Goal: Task Accomplishment & Management: Complete application form

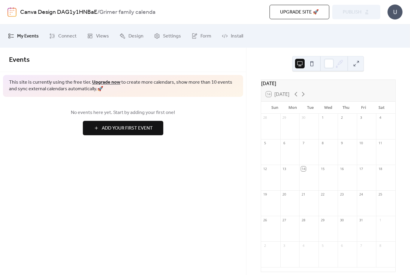
click at [291, 86] on div "[DATE]" at bounding box center [328, 83] width 134 height 7
click at [290, 85] on div "[DATE]" at bounding box center [328, 83] width 134 height 7
click at [140, 33] on span "Design" at bounding box center [135, 37] width 15 height 10
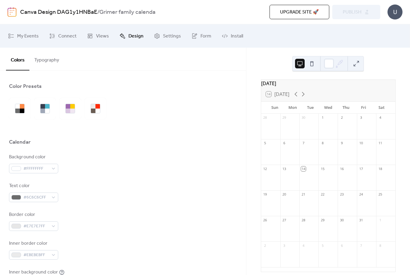
click at [173, 36] on span "Settings" at bounding box center [172, 37] width 18 height 10
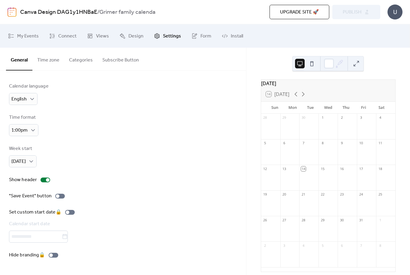
click at [97, 35] on span "Views" at bounding box center [102, 37] width 13 height 10
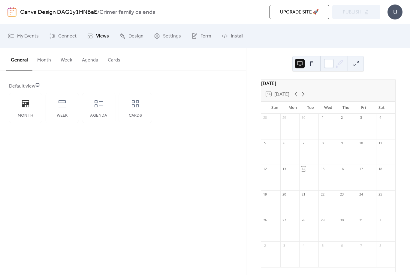
click at [48, 63] on button "Month" at bounding box center [43, 59] width 23 height 22
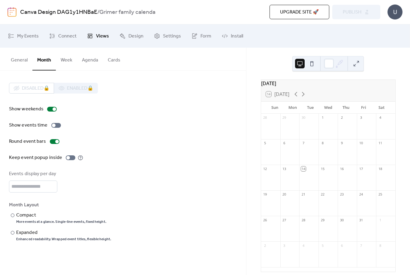
click at [23, 65] on button "General" at bounding box center [19, 59] width 26 height 22
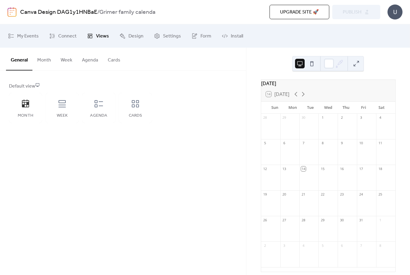
click at [51, 58] on button "Month" at bounding box center [43, 59] width 23 height 22
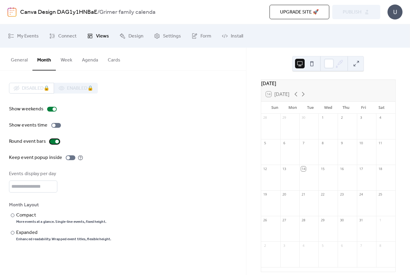
click at [57, 142] on div at bounding box center [57, 142] width 4 height 4
click at [53, 143] on div at bounding box center [55, 141] width 10 height 5
click at [50, 219] on div "Compact" at bounding box center [60, 215] width 89 height 7
click at [55, 242] on div "Enhanced readability. Wrapped event titles, flexible height." at bounding box center [63, 239] width 95 height 5
click at [58, 224] on div "More events at a glance. Single-line events, fixed height." at bounding box center [61, 222] width 90 height 5
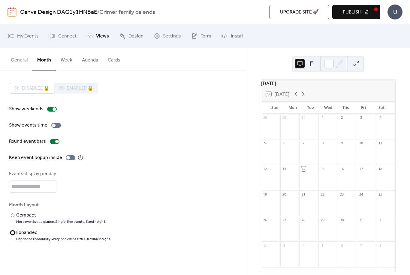
click at [49, 242] on div "Enhanced readability. Wrapped event titles, flexible height." at bounding box center [63, 239] width 95 height 5
click at [206, 34] on span "Form" at bounding box center [206, 37] width 11 height 10
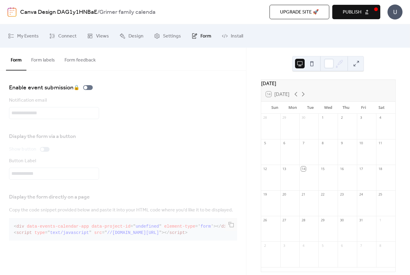
click at [175, 35] on span "Settings" at bounding box center [172, 37] width 18 height 10
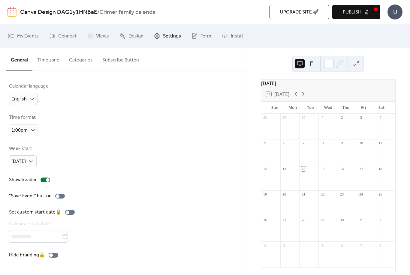
click at [26, 38] on span "My Events" at bounding box center [28, 37] width 22 height 10
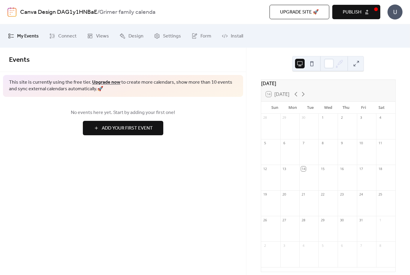
click at [313, 66] on button at bounding box center [312, 64] width 10 height 10
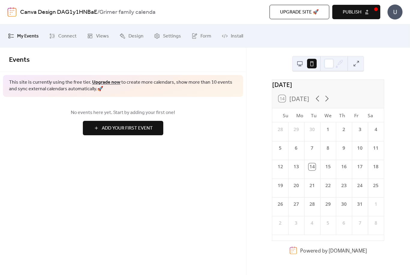
click at [300, 68] on button at bounding box center [300, 64] width 10 height 10
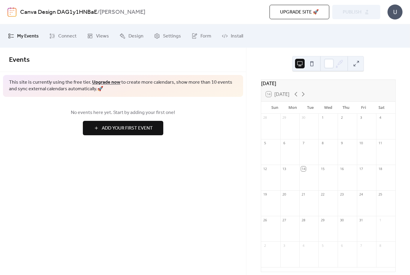
click at [105, 173] on div "Events This site is currently using the free tier. Upgrade now to create more c…" at bounding box center [123, 162] width 246 height 228
click at [57, 37] on link "Connect" at bounding box center [63, 36] width 36 height 19
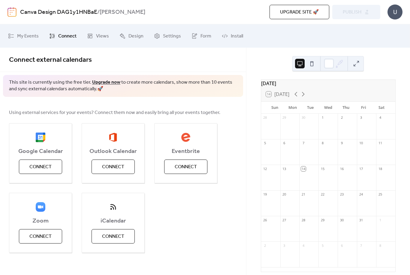
click at [101, 38] on span "Views" at bounding box center [102, 37] width 13 height 10
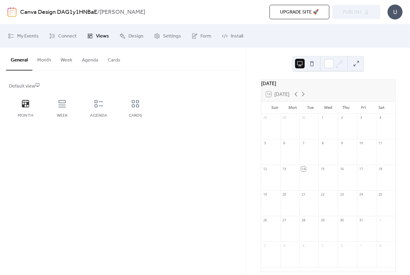
click at [91, 60] on button "Agenda" at bounding box center [90, 59] width 26 height 22
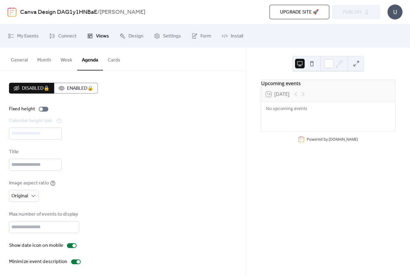
click at [113, 62] on button "Cards" at bounding box center [114, 59] width 22 height 22
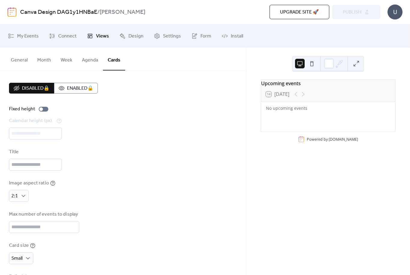
click at [26, 63] on button "General" at bounding box center [19, 59] width 26 height 22
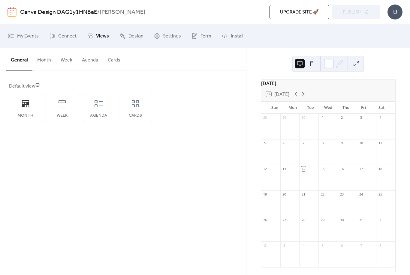
click at [134, 37] on span "Design" at bounding box center [135, 37] width 15 height 10
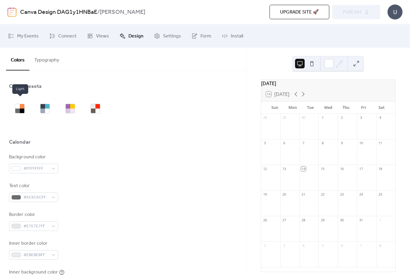
click at [48, 110] on div at bounding box center [47, 111] width 5 height 5
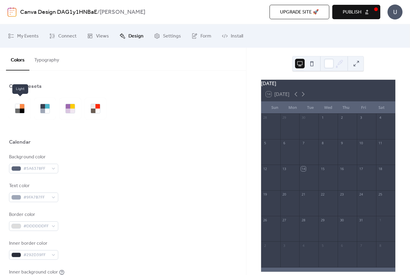
click at [23, 113] on div at bounding box center [22, 111] width 5 height 5
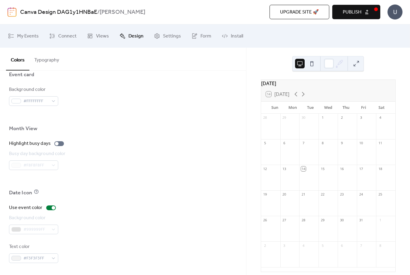
scroll to position [377, 0]
click at [62, 142] on div at bounding box center [59, 143] width 10 height 5
click at [60, 144] on div at bounding box center [62, 144] width 4 height 4
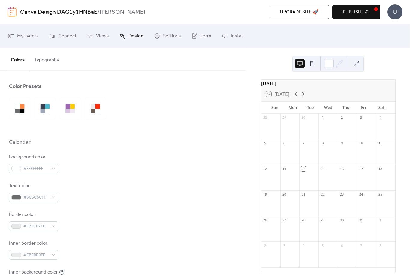
scroll to position [0, 0]
click at [164, 36] on span "Settings" at bounding box center [172, 37] width 18 height 10
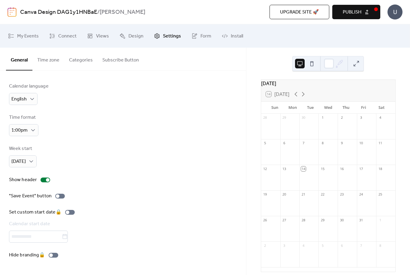
click at [202, 38] on span "Form" at bounding box center [206, 37] width 11 height 10
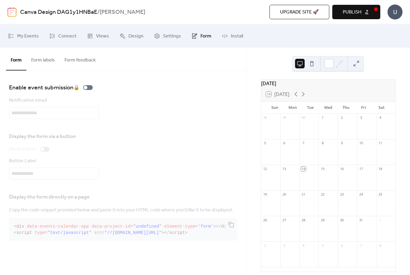
click at [231, 36] on span "Install" at bounding box center [237, 37] width 12 height 10
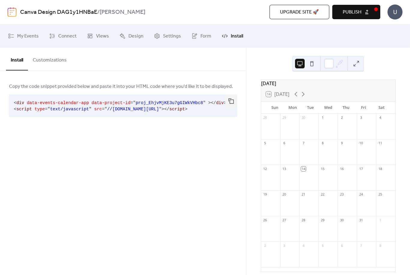
click at [30, 34] on span "My Events" at bounding box center [28, 37] width 22 height 10
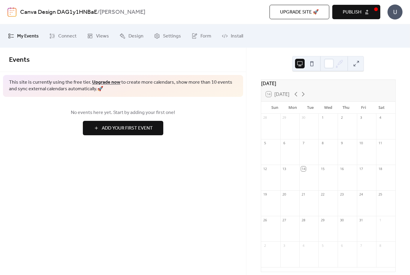
click at [125, 131] on span "Add Your First Event" at bounding box center [127, 128] width 51 height 7
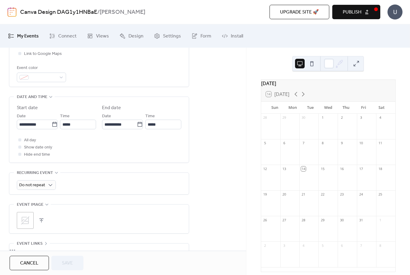
scroll to position [161, 0]
click at [46, 127] on input "**********" at bounding box center [34, 123] width 35 height 10
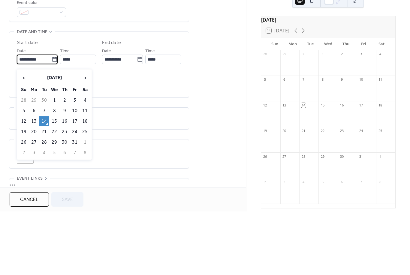
click at [87, 135] on span "›" at bounding box center [84, 141] width 9 height 12
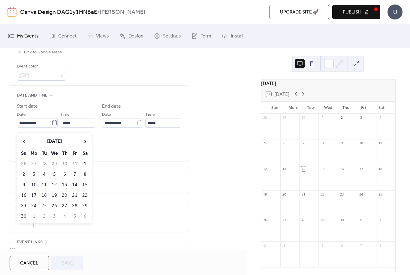
click at [88, 142] on span "›" at bounding box center [84, 141] width 9 height 12
click at [84, 143] on span "›" at bounding box center [84, 141] width 9 height 12
click at [67, 166] on td "1" at bounding box center [65, 164] width 10 height 10
type input "**********"
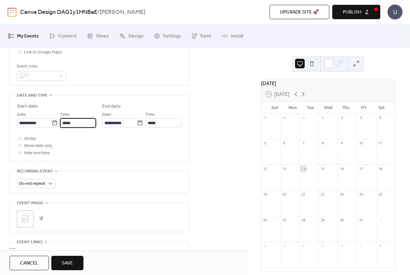
click at [81, 128] on input "*****" at bounding box center [78, 123] width 36 height 10
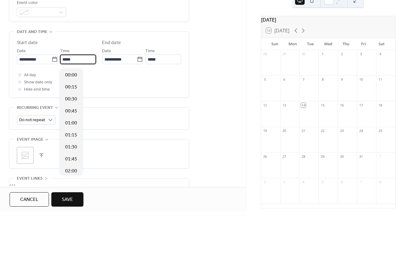
scroll to position [576, 0]
click at [124, 135] on div "All day Show date only Hide end time" at bounding box center [99, 146] width 165 height 22
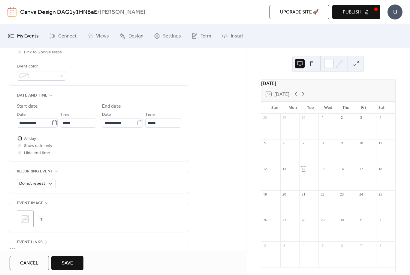
click at [29, 143] on span "All day" at bounding box center [30, 138] width 12 height 7
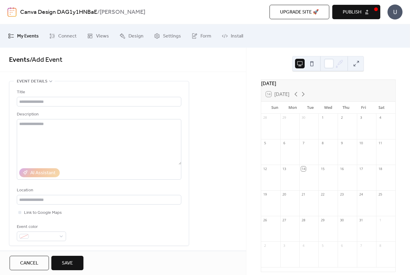
scroll to position [0, 0]
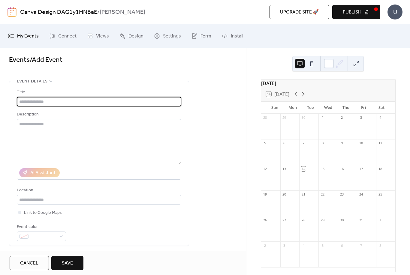
click at [88, 99] on input "text" at bounding box center [99, 102] width 165 height 10
click at [304, 97] on icon at bounding box center [303, 94] width 3 height 5
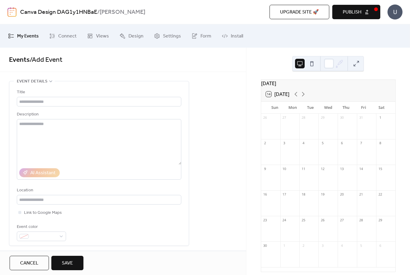
click at [304, 98] on icon at bounding box center [303, 94] width 7 height 7
click at [307, 98] on icon at bounding box center [303, 94] width 7 height 7
click at [279, 98] on button "14 [DATE]" at bounding box center [278, 94] width 28 height 8
click at [305, 98] on icon at bounding box center [303, 94] width 7 height 7
click at [306, 98] on icon at bounding box center [303, 94] width 7 height 7
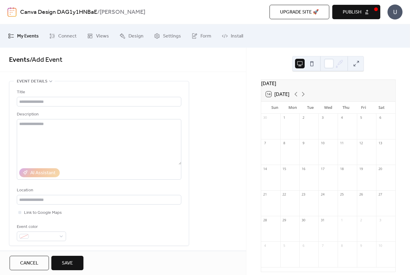
click at [305, 98] on icon at bounding box center [303, 94] width 7 height 7
click at [97, 95] on div "Title" at bounding box center [98, 92] width 163 height 7
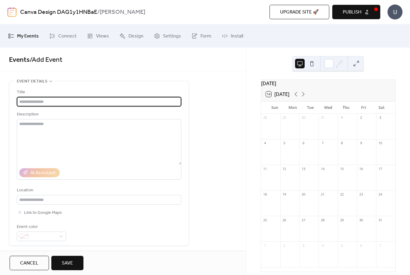
click at [133, 105] on input "text" at bounding box center [99, 102] width 165 height 10
type input "**********"
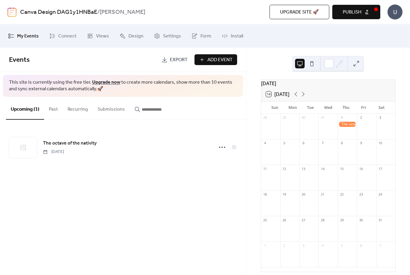
click at [347, 127] on div at bounding box center [347, 124] width 19 height 5
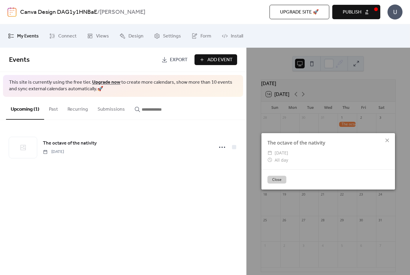
click at [224, 200] on div "Events Export Add Event This site is currently using the free tier. Upgrade now…" at bounding box center [123, 162] width 246 height 228
click at [386, 140] on icon at bounding box center [387, 140] width 7 height 7
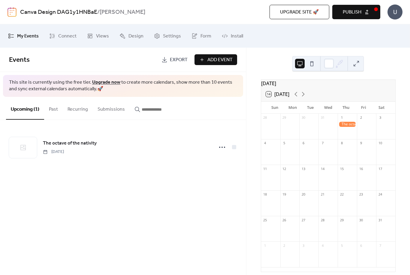
click at [360, 16] on span "Publish" at bounding box center [352, 12] width 19 height 7
